Goal: Information Seeking & Learning: Learn about a topic

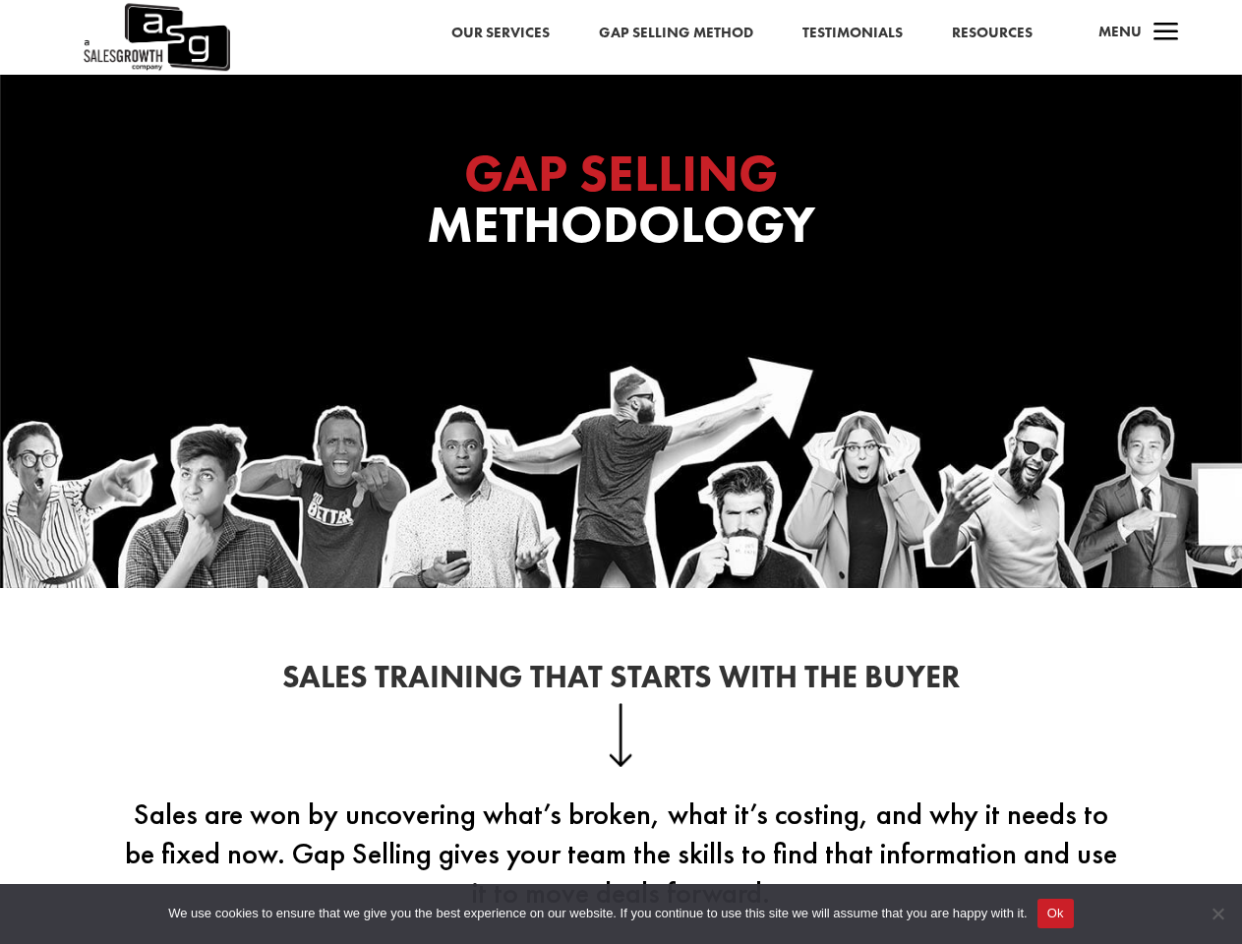
click at [621, 472] on div "GAP SELLING Methodology" at bounding box center [621, 331] width 1242 height 512
click at [1055, 914] on button "Ok" at bounding box center [1056, 914] width 36 height 30
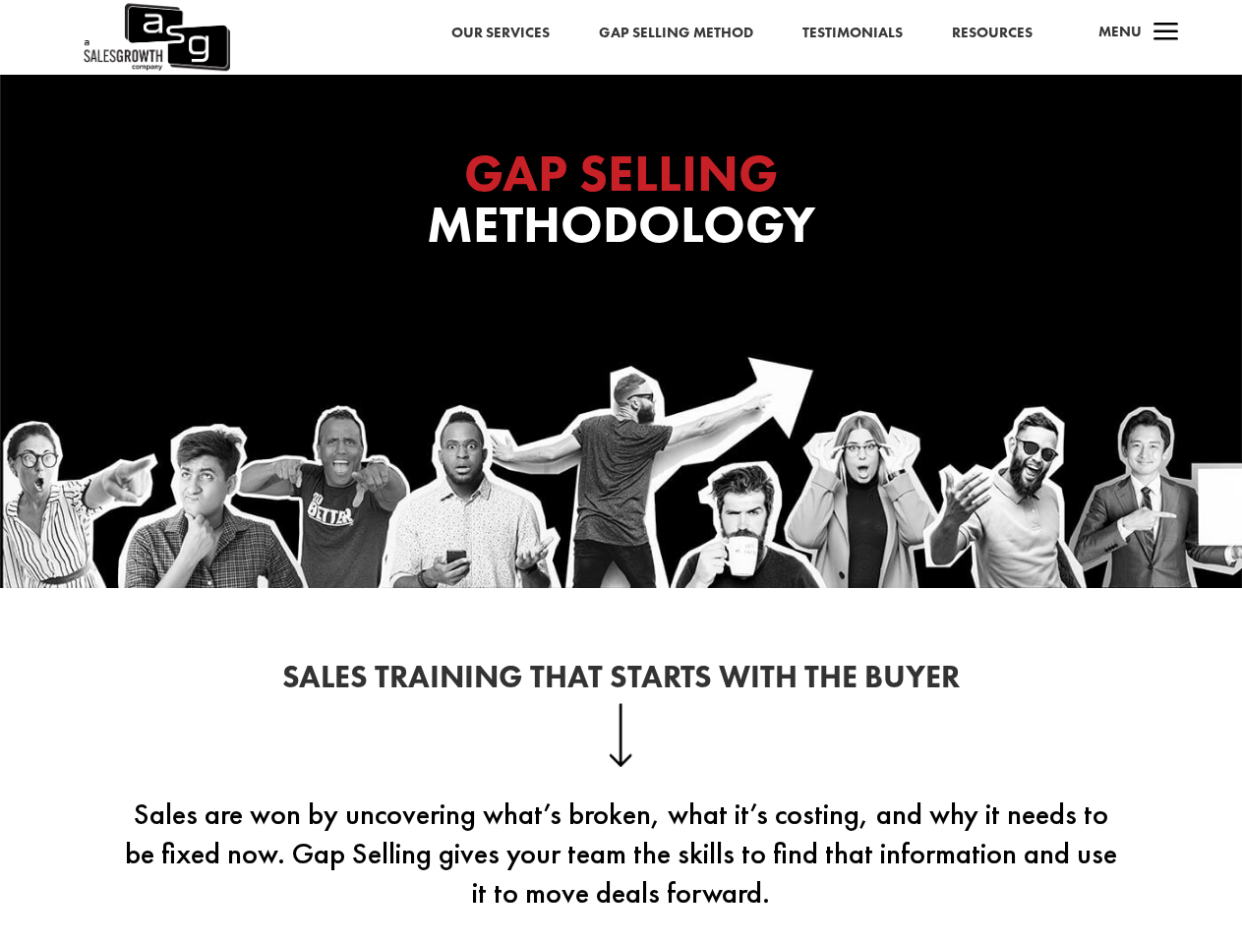
click at [1218, 914] on span "Cookie Notice" at bounding box center [1218, 914] width 20 height 20
